Goal: Find specific page/section: Find specific page/section

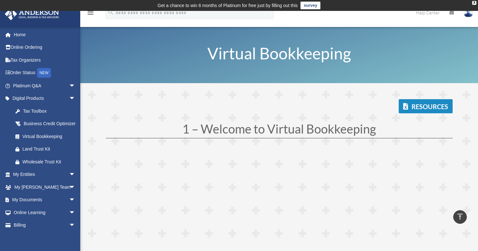
drag, startPoint x: 0, startPoint y: 0, endPoint x: 118, endPoint y: 131, distance: 176.3
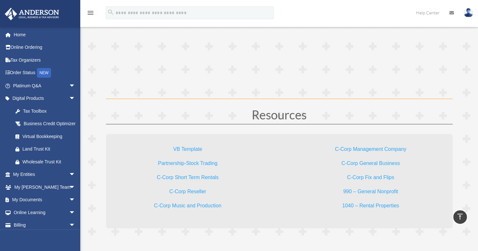
scroll to position [11, 0]
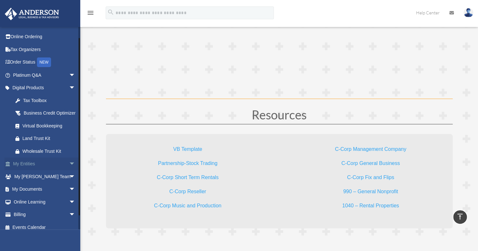
click at [69, 170] on span "arrow_drop_down" at bounding box center [75, 164] width 13 height 13
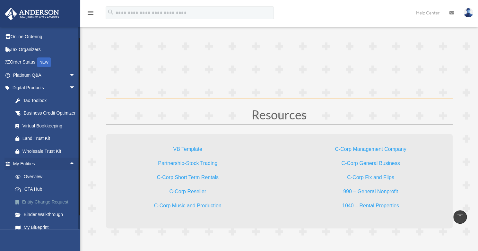
click at [44, 208] on link "Entity Change Request" at bounding box center [47, 201] width 76 height 13
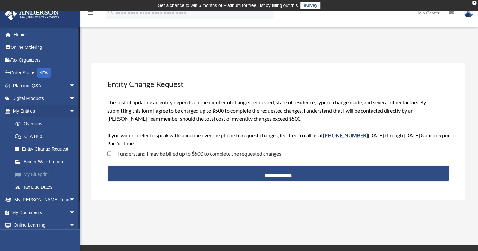
click at [38, 176] on link "My Blueprint" at bounding box center [47, 174] width 76 height 13
click at [39, 175] on link "My Blueprint" at bounding box center [47, 174] width 76 height 13
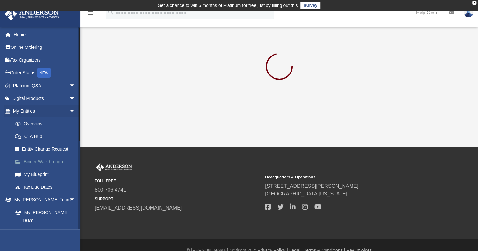
scroll to position [11, 0]
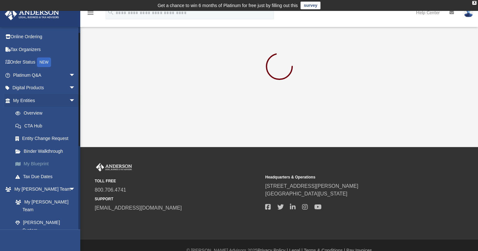
click at [35, 161] on link "My Blueprint" at bounding box center [47, 164] width 76 height 13
click at [35, 162] on link "My Blueprint" at bounding box center [47, 164] width 76 height 13
click at [39, 165] on link "My Blueprint" at bounding box center [47, 164] width 76 height 13
click at [202, 70] on div at bounding box center [279, 67] width 358 height 34
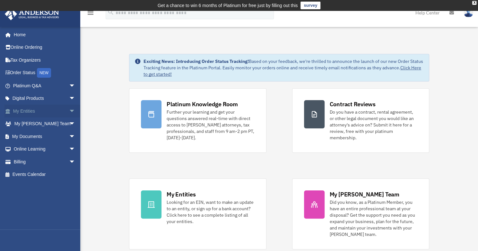
click at [69, 110] on span "arrow_drop_down" at bounding box center [75, 111] width 13 height 13
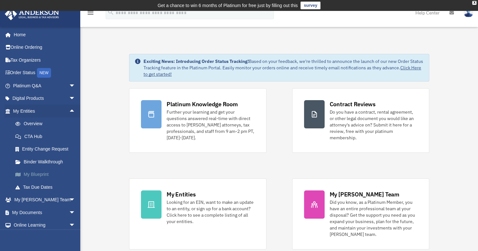
click at [53, 175] on link "My Blueprint" at bounding box center [47, 174] width 76 height 13
click at [44, 175] on link "My Blueprint" at bounding box center [47, 174] width 76 height 13
